Goal: Task Accomplishment & Management: Manage account settings

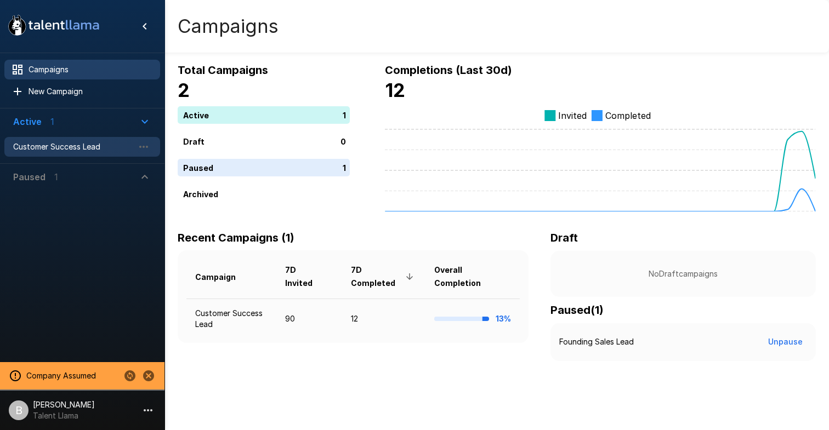
click at [78, 143] on span "Customer Success Lead" at bounding box center [73, 146] width 121 height 11
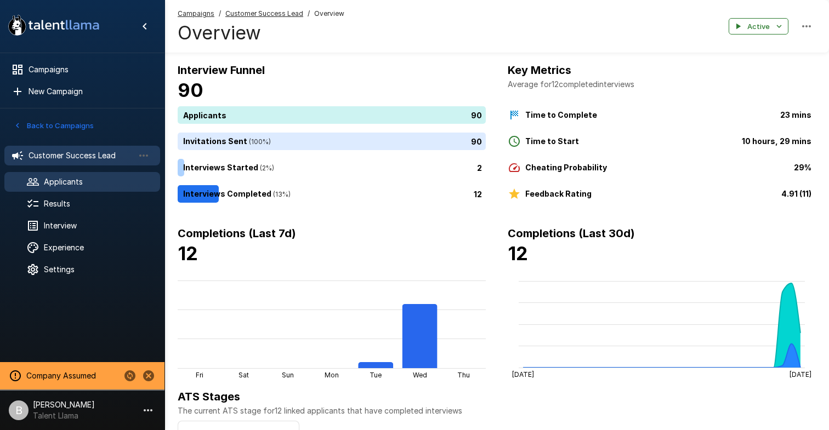
click at [81, 183] on span "Applicants" at bounding box center [97, 182] width 107 height 11
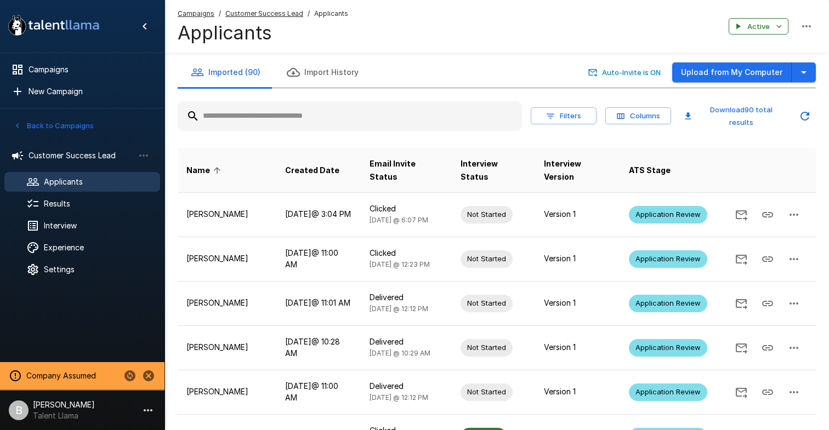
click at [274, 121] on input "text" at bounding box center [350, 116] width 344 height 20
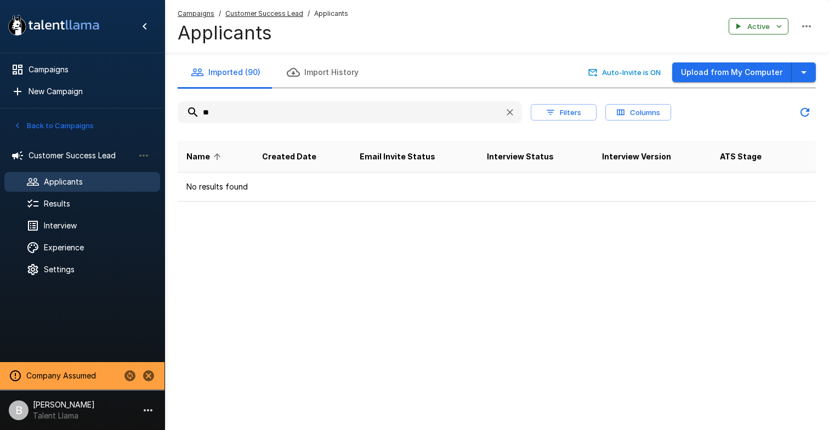
type input "*"
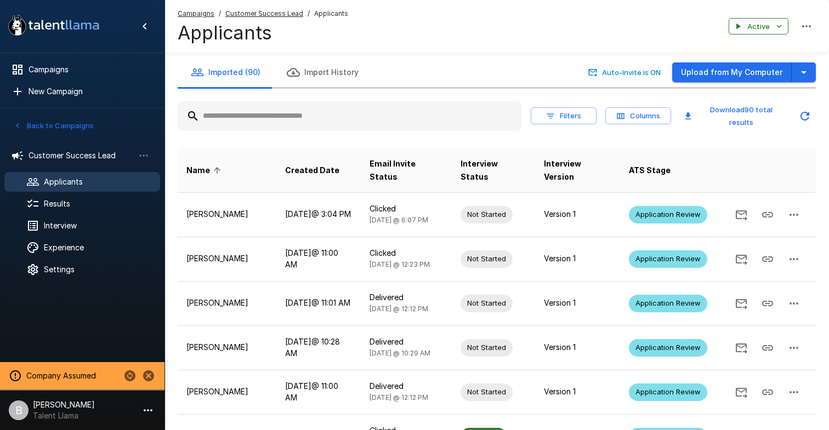
click at [268, 111] on input "text" at bounding box center [350, 116] width 344 height 20
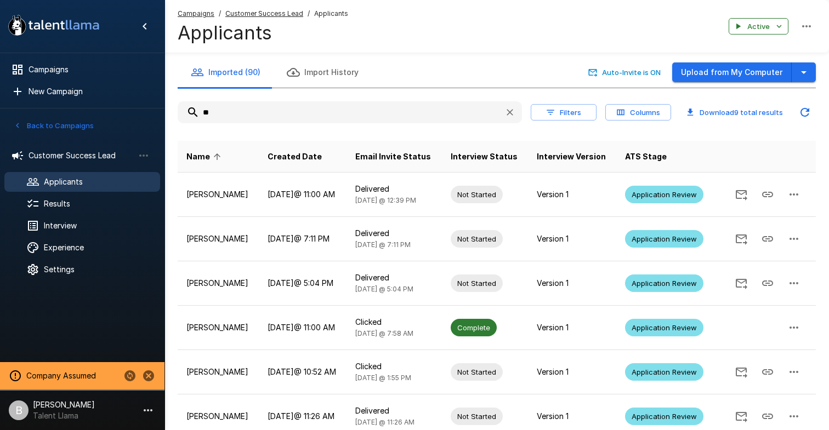
type input "*"
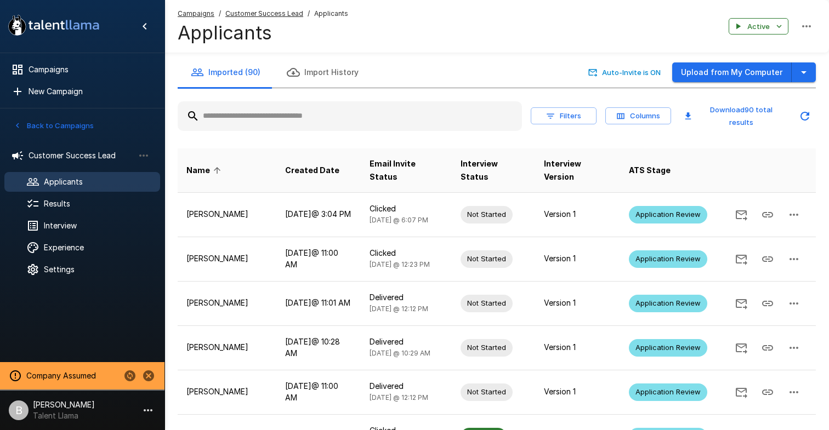
click at [271, 107] on input "text" at bounding box center [350, 116] width 344 height 20
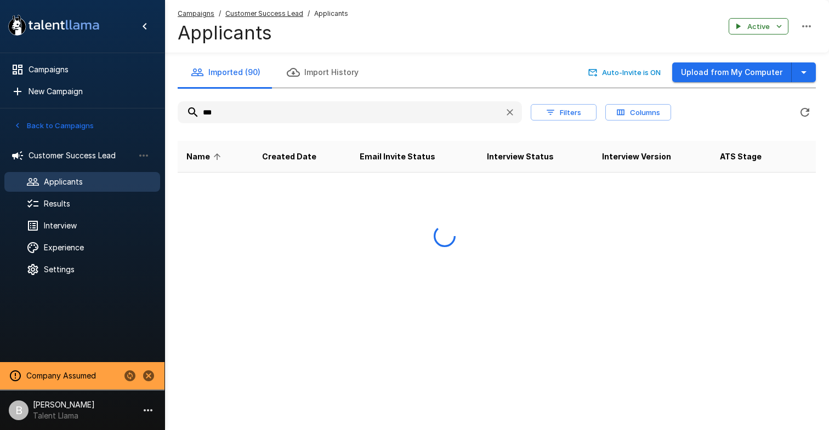
type input "****"
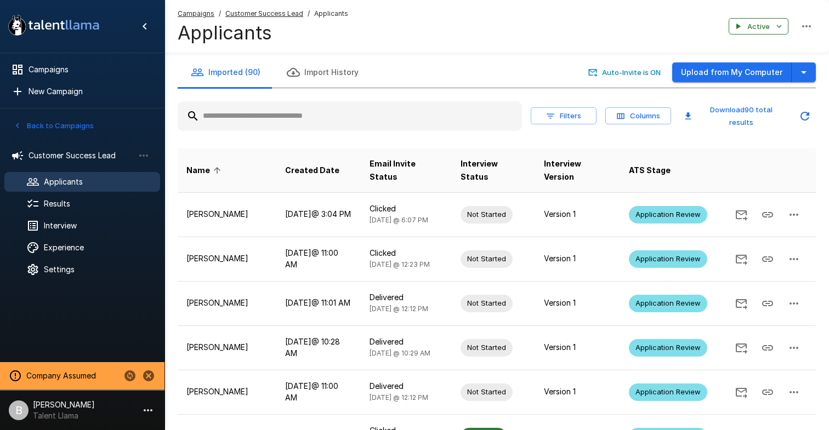
click at [288, 106] on input "text" at bounding box center [350, 116] width 344 height 20
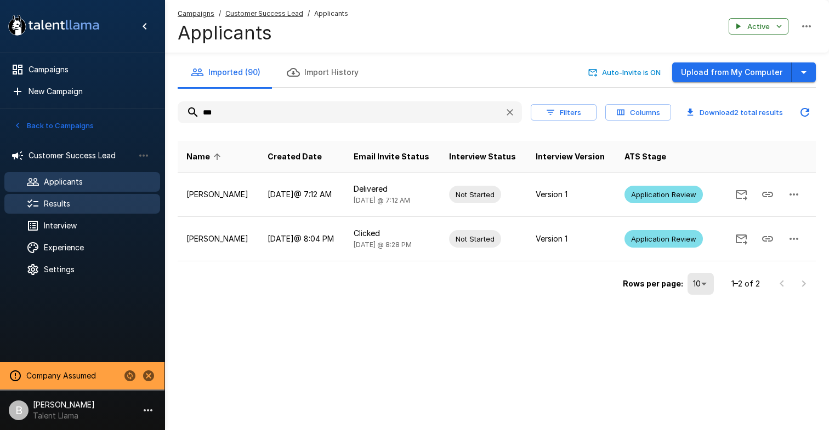
type input "***"
click at [87, 205] on span "Results" at bounding box center [97, 203] width 107 height 11
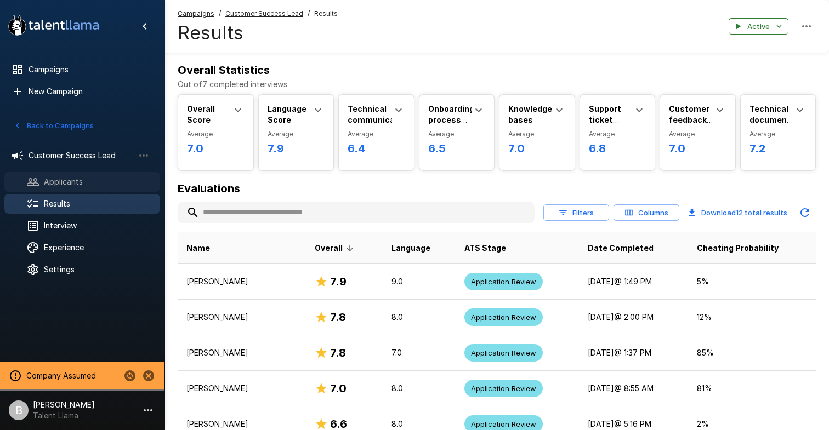
click at [53, 175] on div "Applicants" at bounding box center [82, 182] width 156 height 20
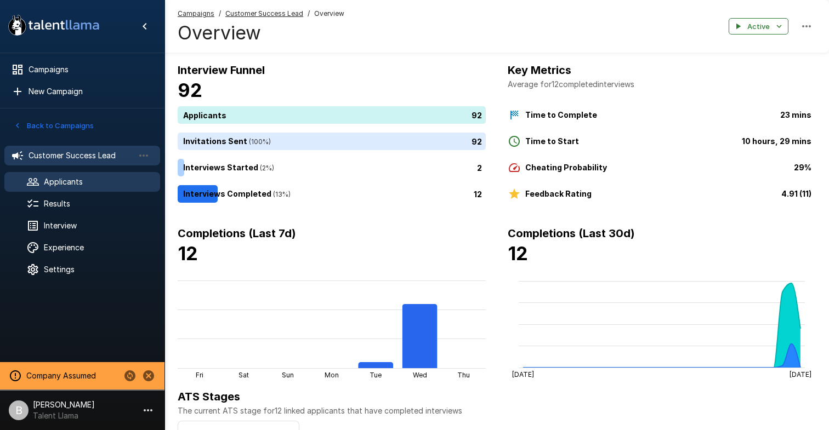
click at [72, 185] on span "Applicants" at bounding box center [97, 182] width 107 height 11
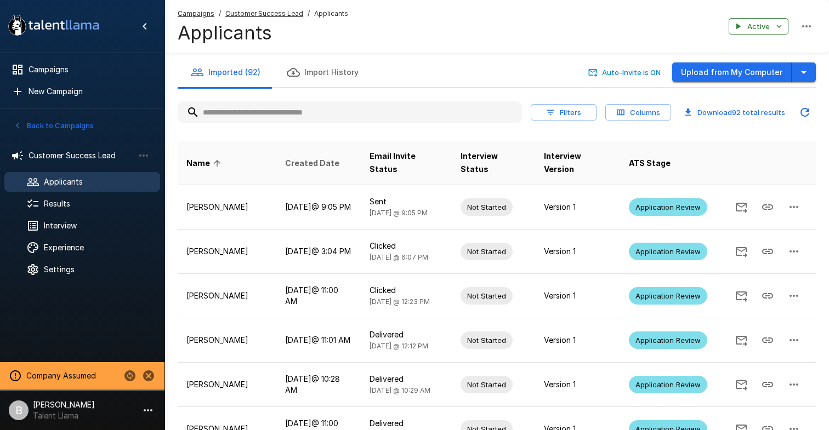
click at [304, 157] on span "Created Date" at bounding box center [312, 163] width 54 height 13
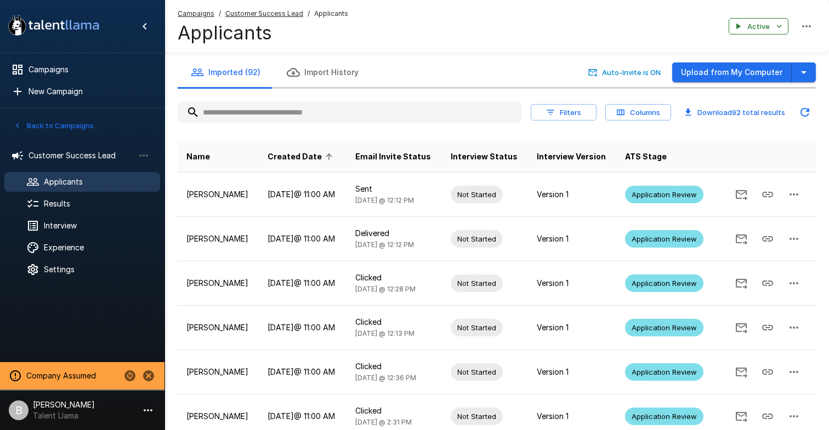
click at [327, 163] on span "Created Date" at bounding box center [302, 156] width 69 height 13
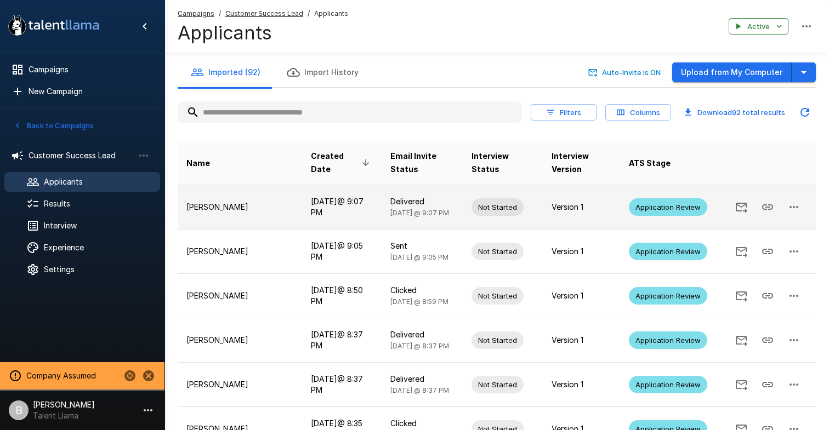
click at [214, 185] on td "[PERSON_NAME]" at bounding box center [240, 207] width 124 height 44
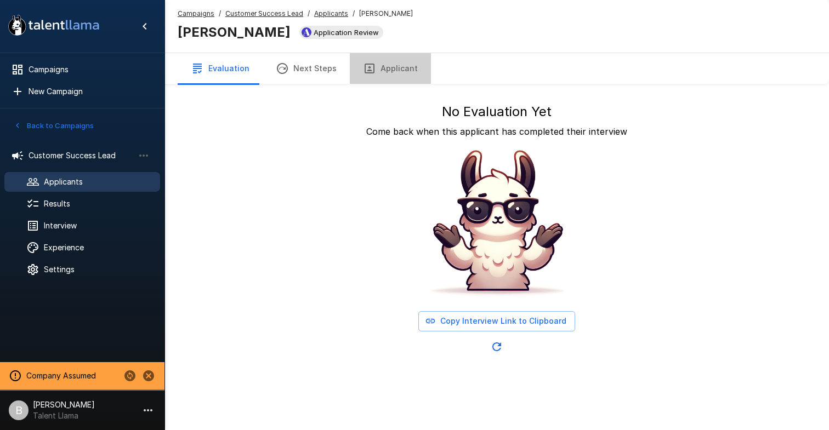
click at [390, 70] on button "Applicant" at bounding box center [390, 68] width 81 height 31
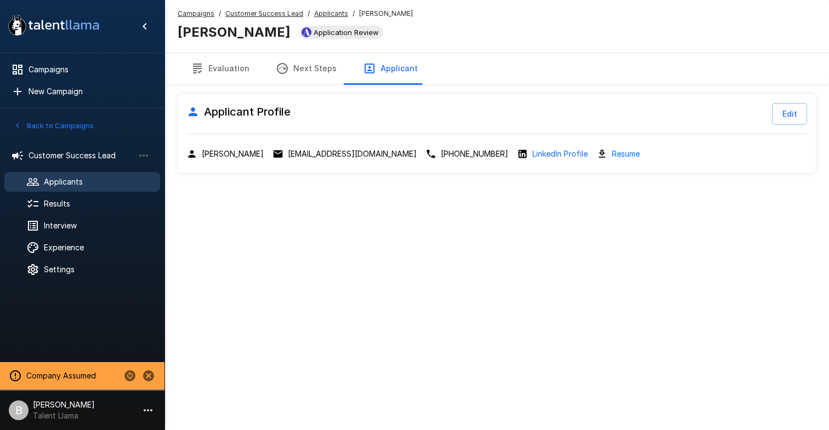
click at [329, 11] on u "Applicants" at bounding box center [331, 13] width 34 height 8
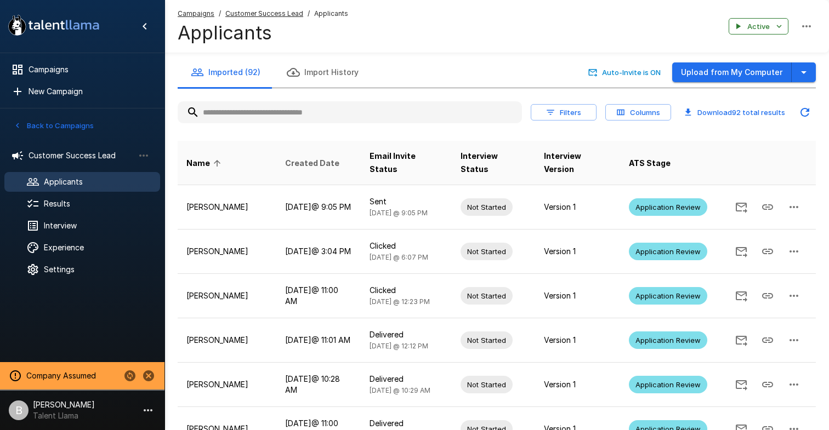
click at [322, 157] on span "Created Date" at bounding box center [312, 163] width 54 height 13
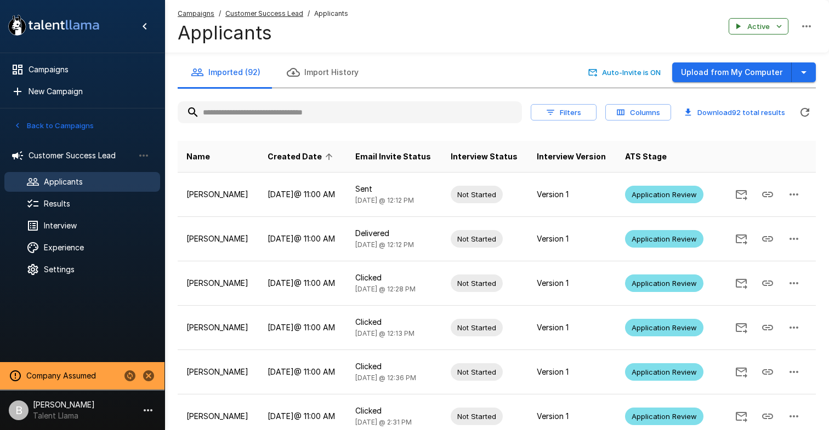
click at [334, 162] on icon at bounding box center [329, 157] width 10 height 10
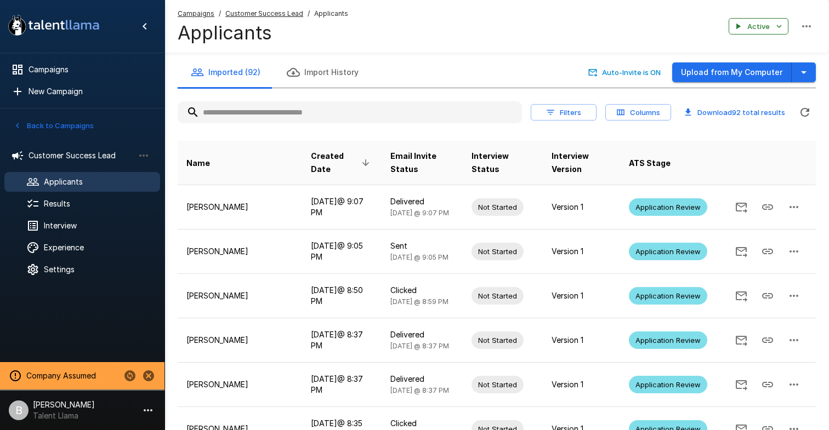
click at [309, 113] on input "text" at bounding box center [350, 113] width 344 height 20
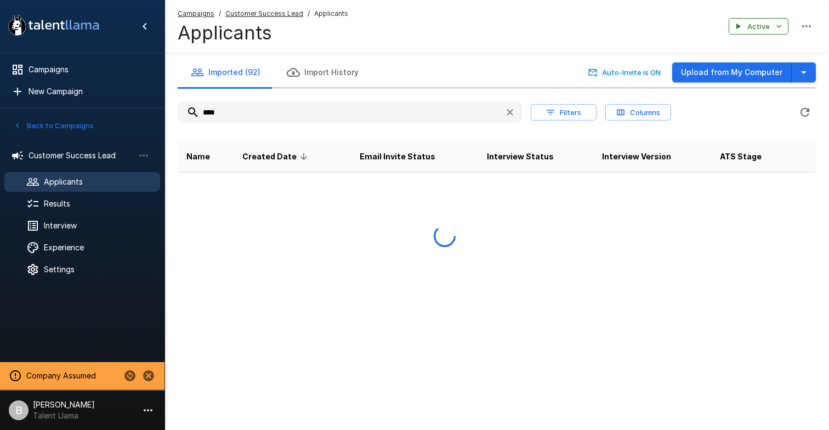
type input "*****"
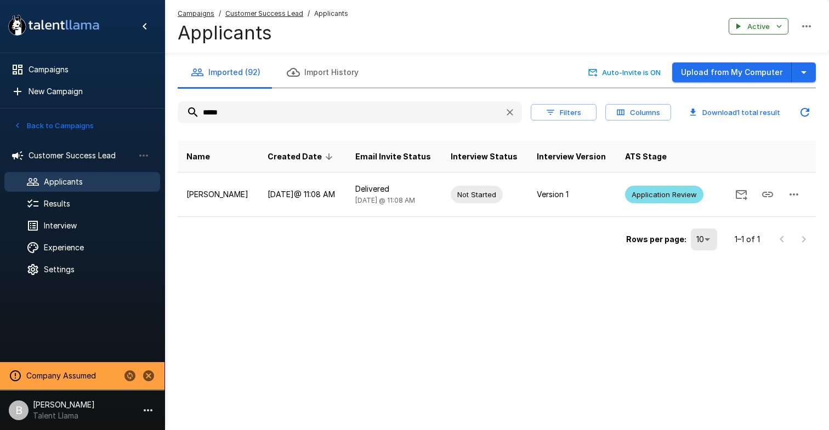
drag, startPoint x: 306, startPoint y: 109, endPoint x: 111, endPoint y: 110, distance: 195.1
click at [164, 111] on div ".st0{fill:#FFFFFF;} .st1{fill:#76a4ed;} Campaigns New Campaign Active 1 Custome…" at bounding box center [496, 149] width 664 height 298
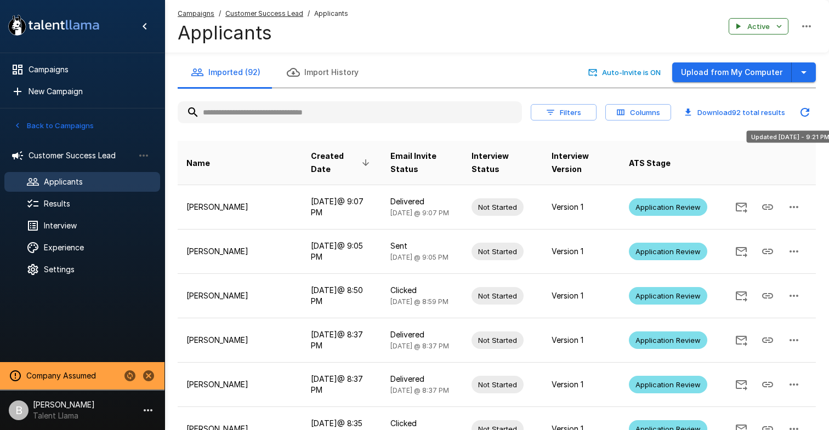
click at [801, 108] on icon "Updated Today - 9:21 PM" at bounding box center [804, 112] width 13 height 13
click at [63, 123] on button "Back to Campaigns" at bounding box center [54, 125] width 86 height 17
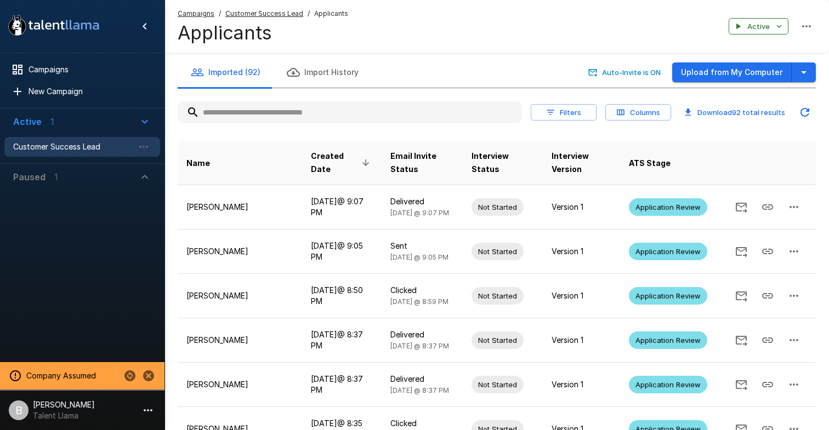
click at [69, 147] on span "Customer Success Lead" at bounding box center [73, 146] width 121 height 11
